Goal: Find specific page/section: Find specific page/section

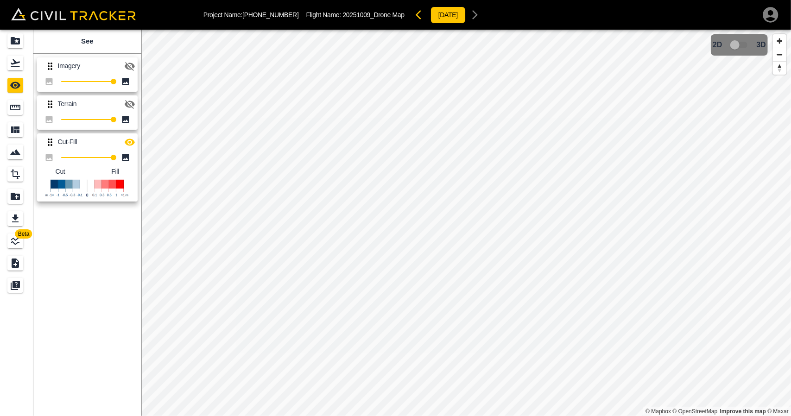
click at [127, 65] on icon "button" at bounding box center [129, 66] width 11 height 11
click at [131, 66] on icon "button" at bounding box center [129, 66] width 11 height 11
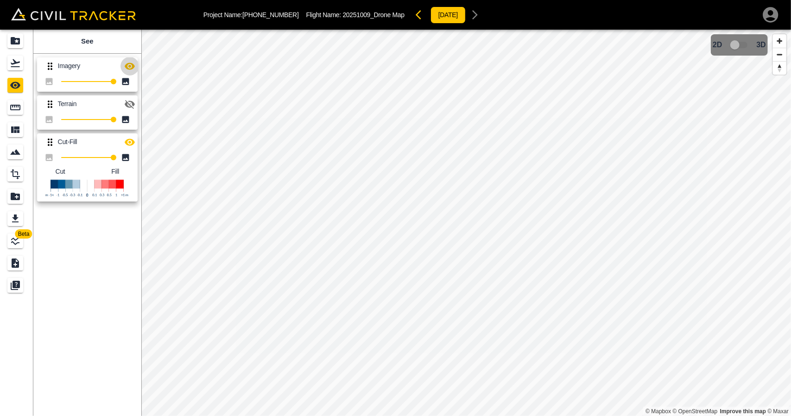
click at [131, 66] on icon "button" at bounding box center [129, 66] width 11 height 11
click at [126, 104] on icon "button" at bounding box center [130, 104] width 10 height 9
click at [126, 104] on icon "button" at bounding box center [130, 104] width 10 height 7
click at [126, 104] on icon "button" at bounding box center [130, 104] width 10 height 9
click at [126, 104] on icon "button" at bounding box center [130, 104] width 10 height 7
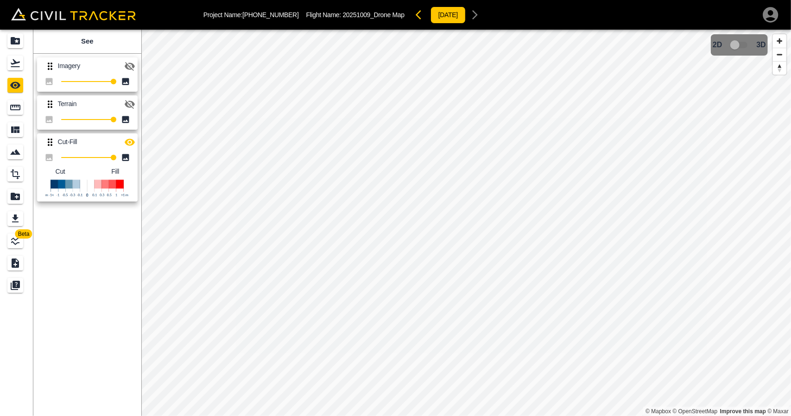
click at [126, 104] on icon "button" at bounding box center [130, 104] width 10 height 9
click at [416, 16] on icon "button" at bounding box center [421, 14] width 11 height 11
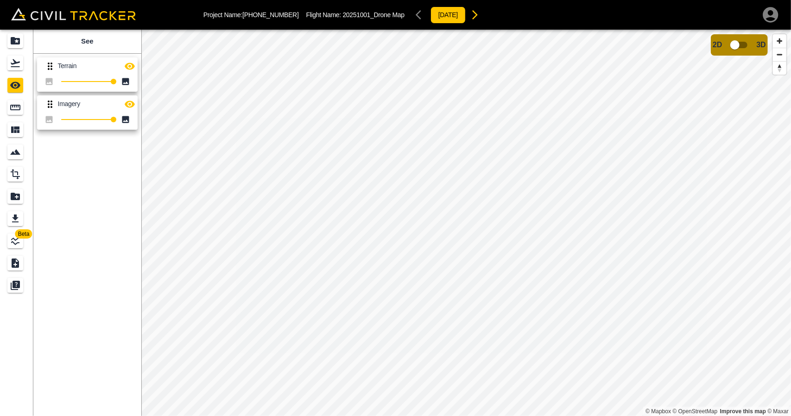
click at [472, 15] on icon "button" at bounding box center [475, 14] width 6 height 9
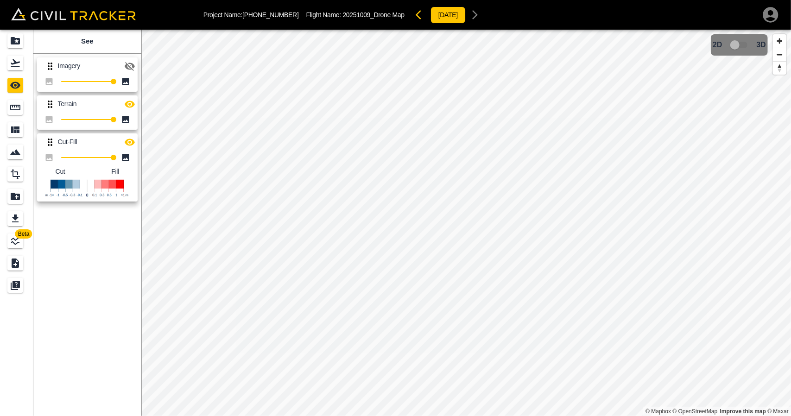
click at [132, 64] on icon "button" at bounding box center [130, 66] width 10 height 9
click at [132, 64] on icon "button" at bounding box center [130, 66] width 10 height 7
click at [131, 111] on button "button" at bounding box center [130, 104] width 19 height 19
click at [412, 21] on button "button" at bounding box center [421, 15] width 19 height 19
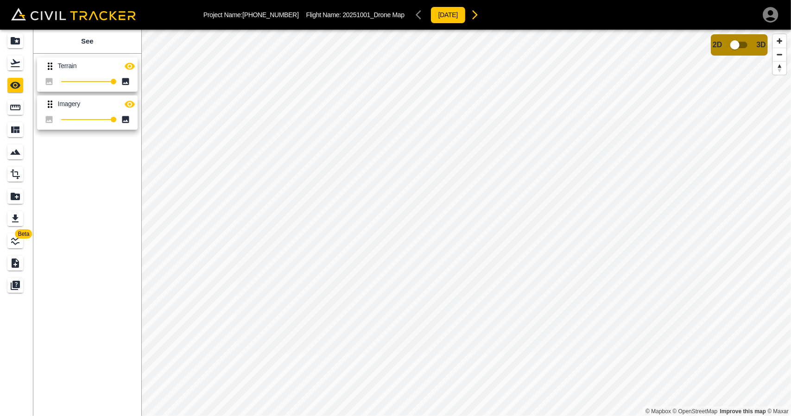
click at [471, 22] on button "button" at bounding box center [475, 15] width 19 height 19
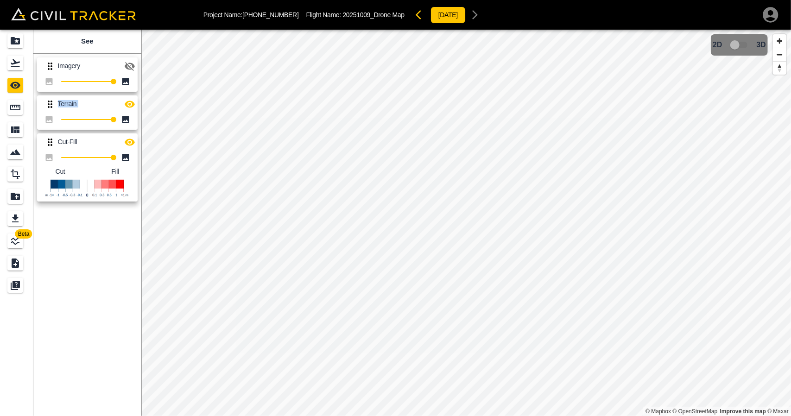
drag, startPoint x: 51, startPoint y: 147, endPoint x: 47, endPoint y: 102, distance: 46.0
click at [47, 102] on div "Imagery 100 Terrain 100 Cut-Fill 100 Cut Fill" at bounding box center [86, 128] width 112 height 156
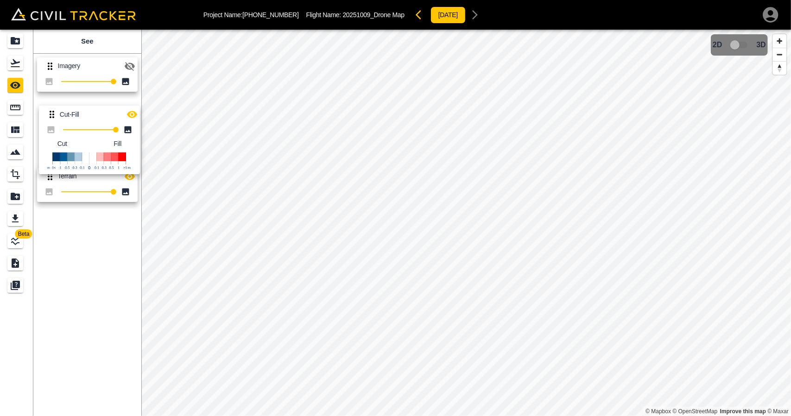
drag, startPoint x: 47, startPoint y: 144, endPoint x: 50, endPoint y: 108, distance: 36.3
click at [50, 108] on div "Imagery 100 Terrain 100 Cut-Fill 100 Cut Fill" at bounding box center [86, 128] width 112 height 156
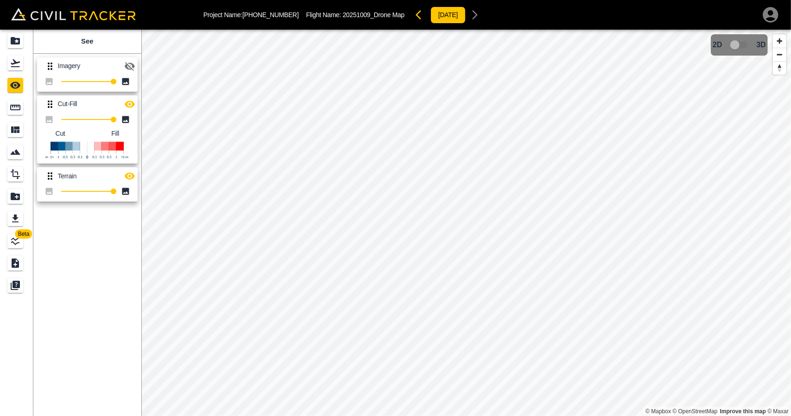
click at [49, 174] on icon at bounding box center [49, 176] width 11 height 11
click at [128, 180] on icon "button" at bounding box center [129, 176] width 11 height 11
click at [13, 44] on icon "Projects" at bounding box center [15, 40] width 9 height 7
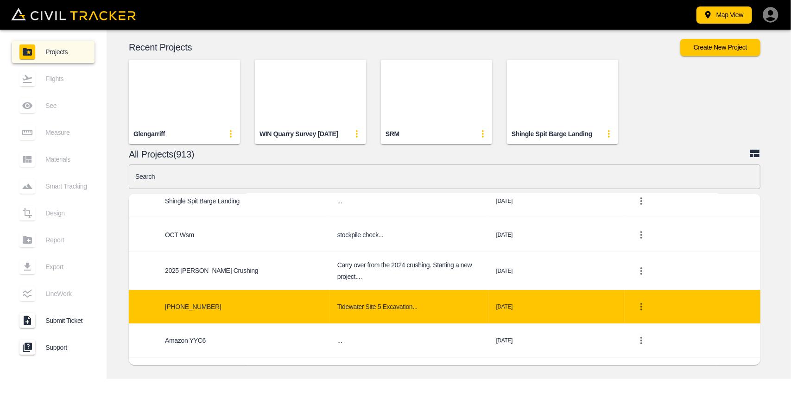
scroll to position [139, 0]
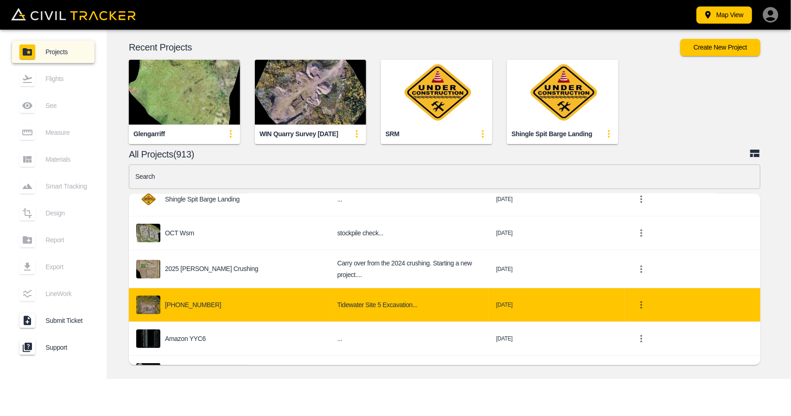
click at [225, 305] on div "[PHONE_NUMBER]" at bounding box center [229, 305] width 186 height 19
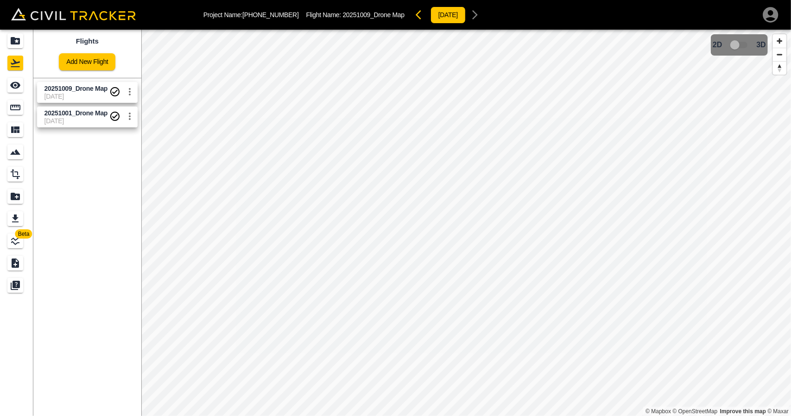
click at [90, 94] on span "[DATE]" at bounding box center [76, 96] width 65 height 7
click at [12, 104] on icon "Measure" at bounding box center [15, 107] width 11 height 11
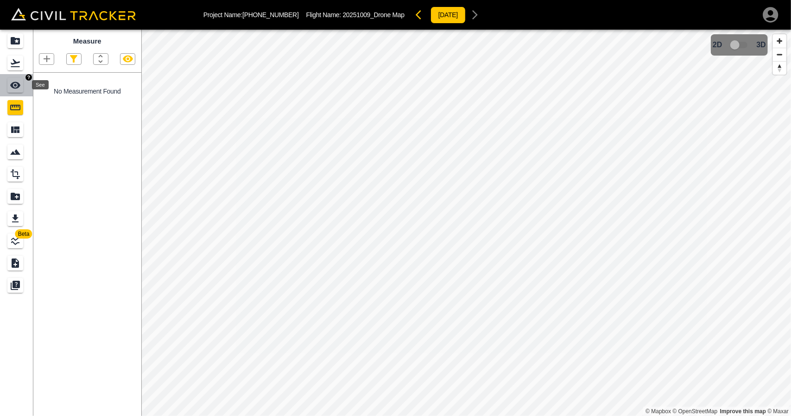
click at [18, 78] on div "See" at bounding box center [15, 85] width 16 height 15
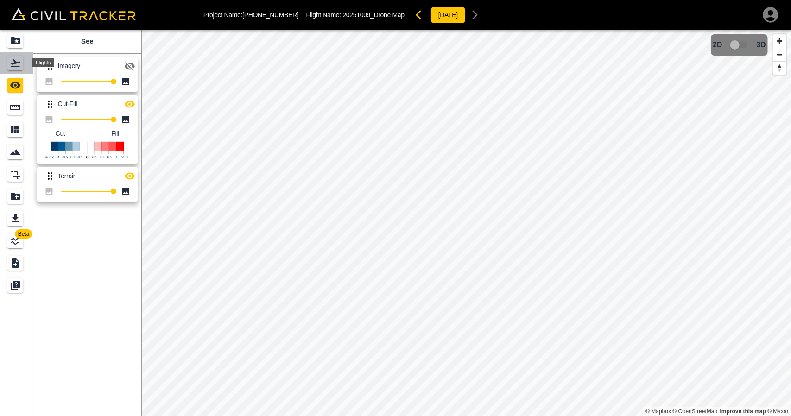
click at [17, 68] on icon "Flights" at bounding box center [15, 62] width 11 height 11
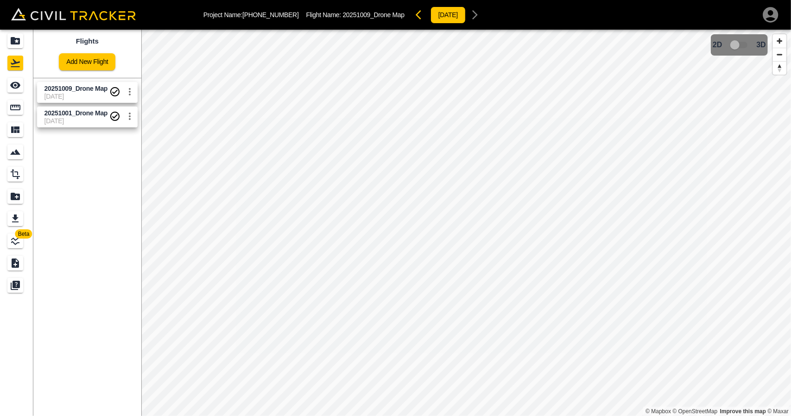
click at [68, 93] on span "[DATE]" at bounding box center [76, 96] width 65 height 7
click at [26, 87] on link at bounding box center [16, 85] width 33 height 22
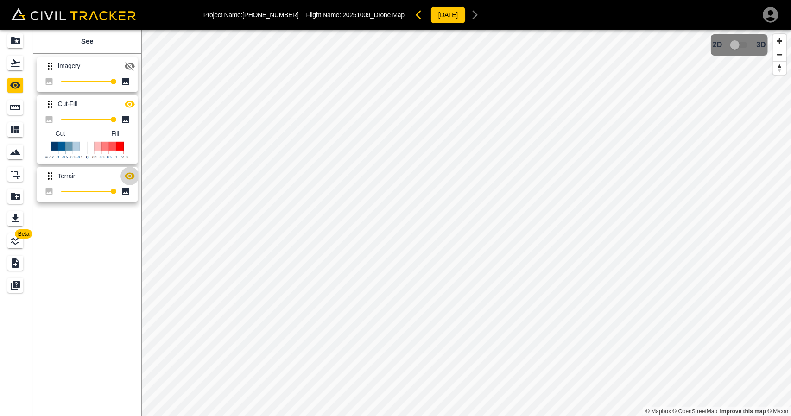
click at [128, 178] on icon "button" at bounding box center [130, 176] width 10 height 7
click at [128, 178] on icon "button" at bounding box center [129, 176] width 11 height 11
type input "100"
click at [157, 206] on div "Beta See Imagery 100 Cut-Fill 100 Cut Fill Terrain 100 © Mapbox © OpenStreetMap…" at bounding box center [395, 223] width 791 height 387
type input "43"
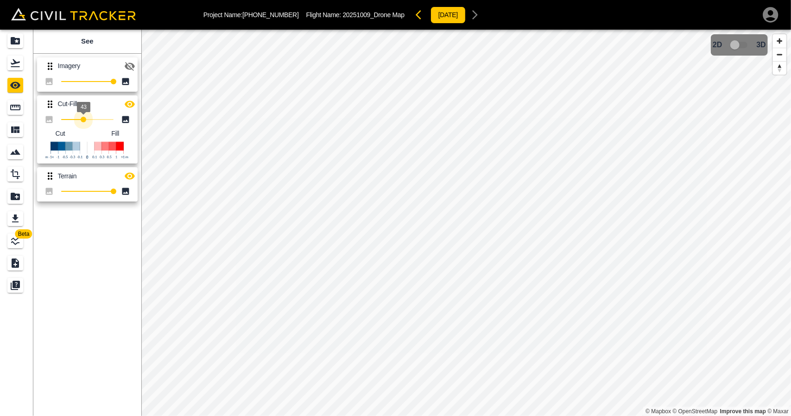
drag, startPoint x: 114, startPoint y: 122, endPoint x: 83, endPoint y: 133, distance: 32.8
click at [83, 133] on div "43 Cut Fill" at bounding box center [87, 138] width 101 height 51
click at [17, 44] on icon "Projects" at bounding box center [15, 40] width 9 height 7
